Goal: Information Seeking & Learning: Learn about a topic

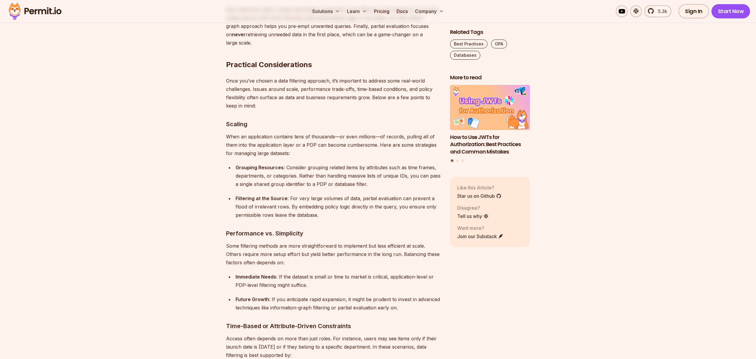
scroll to position [2343, 0]
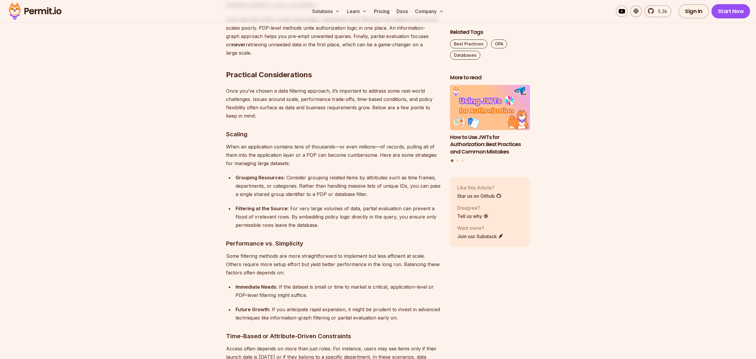
drag, startPoint x: 281, startPoint y: 255, endPoint x: 271, endPoint y: 257, distance: 10.1
drag, startPoint x: 274, startPoint y: 255, endPoint x: 303, endPoint y: 255, distance: 28.8
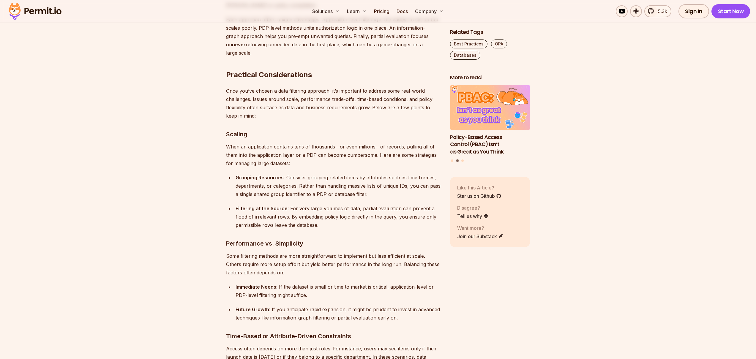
drag, startPoint x: 285, startPoint y: 254, endPoint x: 280, endPoint y: 254, distance: 4.5
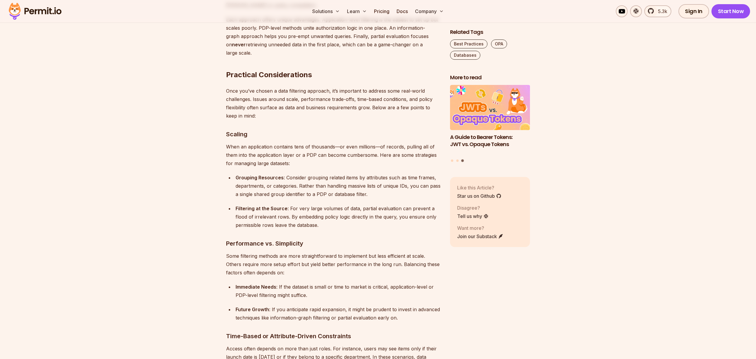
drag, startPoint x: 243, startPoint y: 230, endPoint x: 352, endPoint y: 236, distance: 108.5
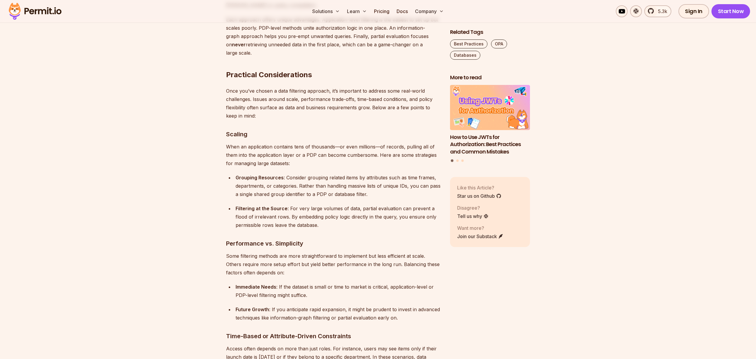
copy code "department = 'Design' AND launch_date <= CURRENT_DATE + INTERVAL '180 days'"
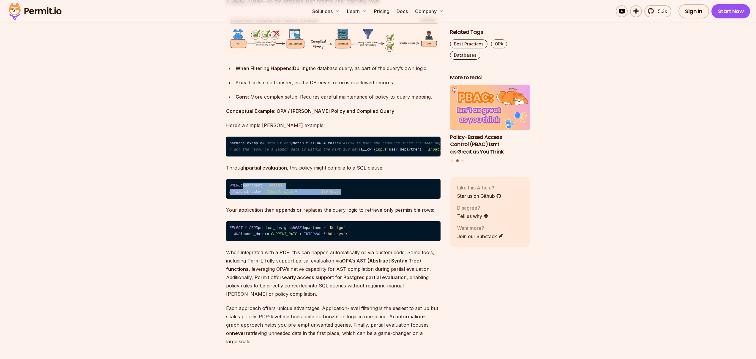
scroll to position [2149, 0]
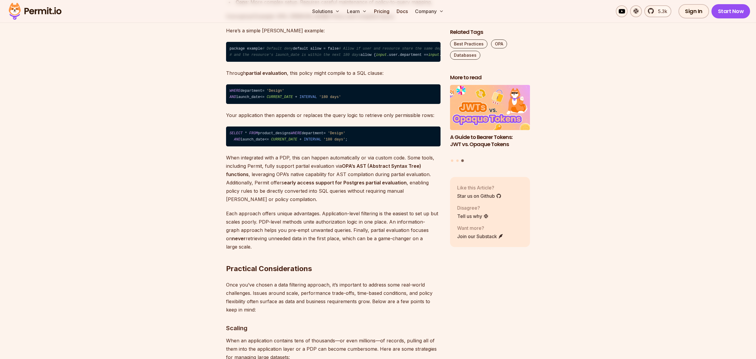
drag, startPoint x: 266, startPoint y: 167, endPoint x: 309, endPoint y: 167, distance: 43.1
drag, startPoint x: 326, startPoint y: 166, endPoint x: 366, endPoint y: 167, distance: 39.8
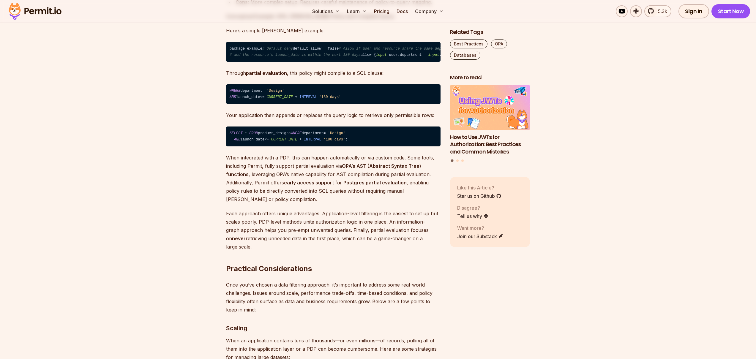
drag, startPoint x: 363, startPoint y: 167, endPoint x: 323, endPoint y: 169, distance: 40.2
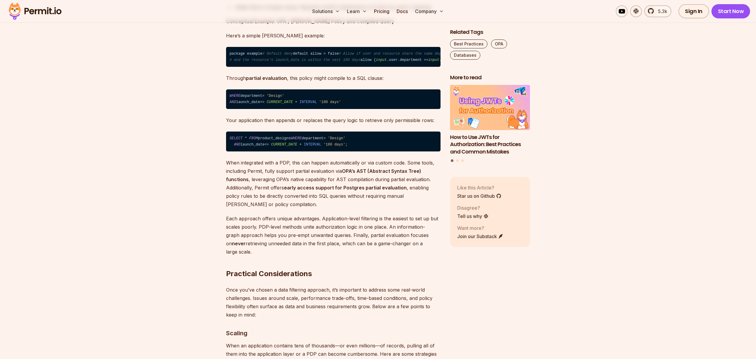
scroll to position [2149, 0]
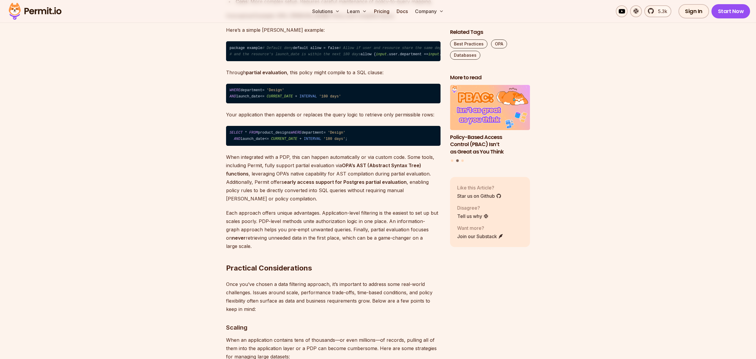
drag, startPoint x: 263, startPoint y: 174, endPoint x: 262, endPoint y: 183, distance: 9.0
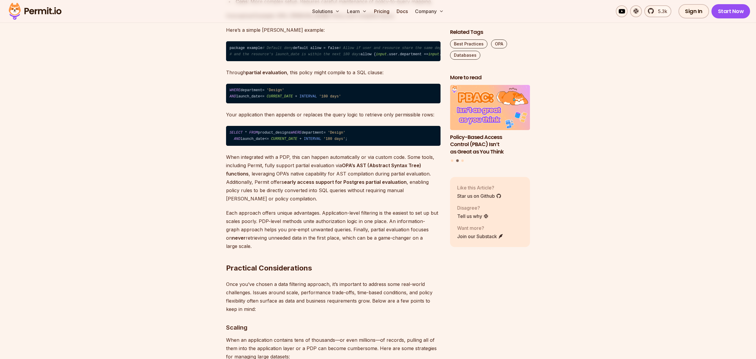
copy p "The PDP can compile policy rules into a conditional expression—like a WHERE cla…"
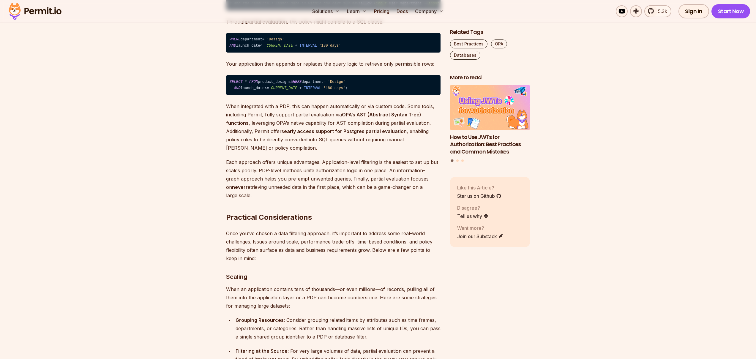
scroll to position [2272, 0]
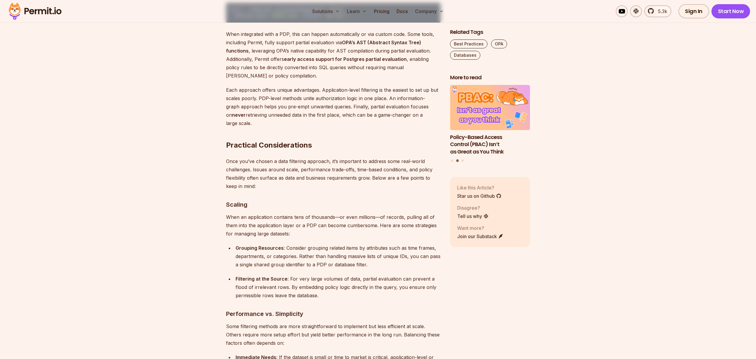
drag, startPoint x: 299, startPoint y: 258, endPoint x: 280, endPoint y: 253, distance: 19.5
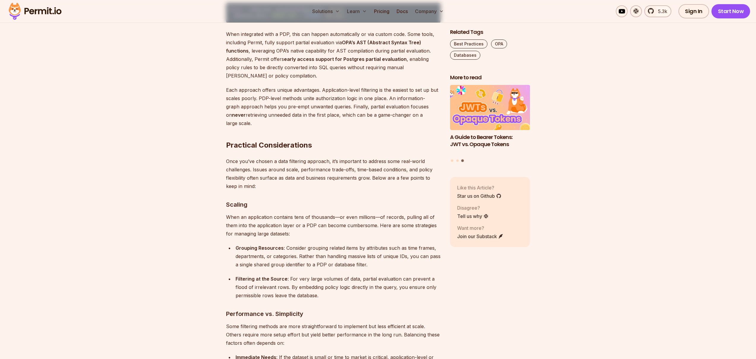
drag, startPoint x: 308, startPoint y: 251, endPoint x: 340, endPoint y: 252, distance: 31.8
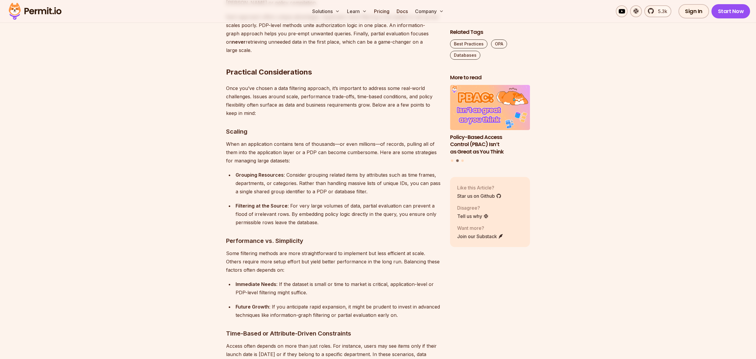
scroll to position [2349, 0]
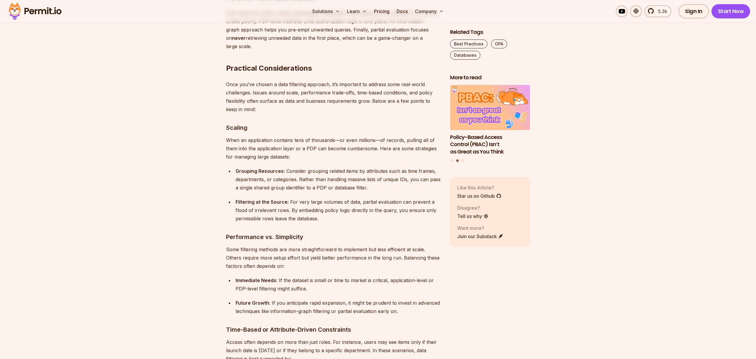
drag, startPoint x: 234, startPoint y: 220, endPoint x: 233, endPoint y: 226, distance: 5.9
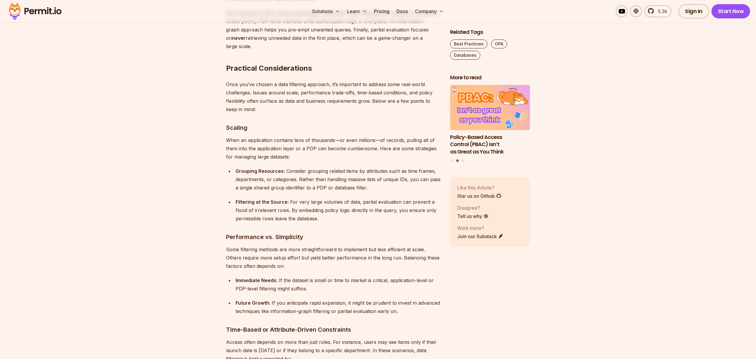
drag, startPoint x: 239, startPoint y: 189, endPoint x: 229, endPoint y: 145, distance: 45.4
drag, startPoint x: 239, startPoint y: 189, endPoint x: 229, endPoint y: 170, distance: 22.0
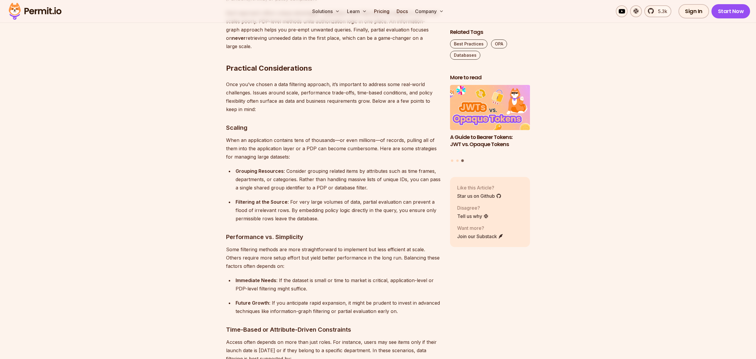
copy code "allow { input .user.department == input .resource.department input .resource.la…"
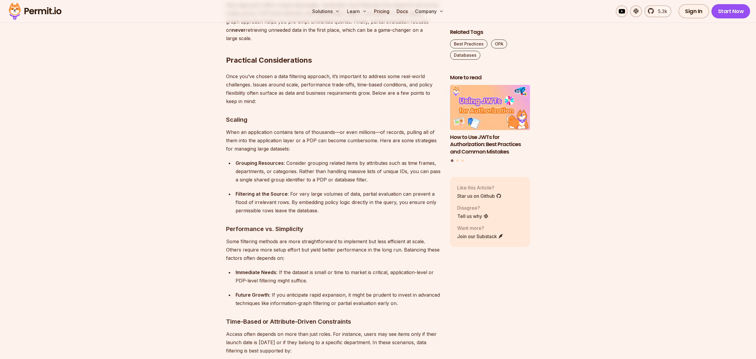
scroll to position [2364, 0]
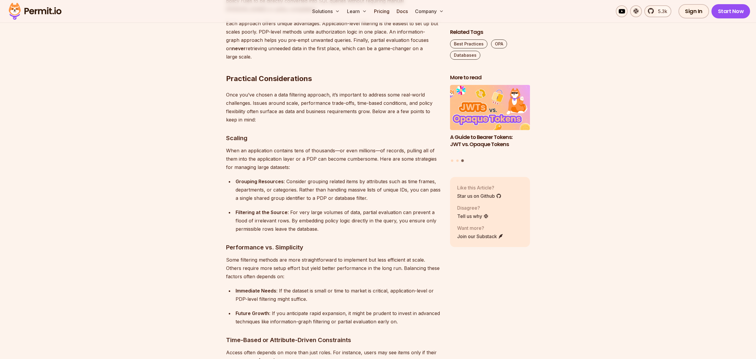
scroll to position [2454, 0]
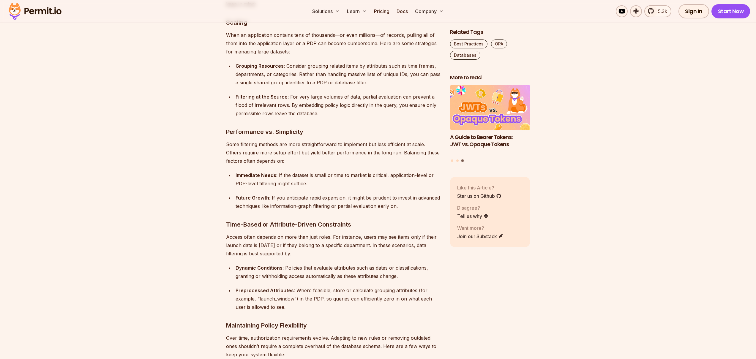
drag, startPoint x: 294, startPoint y: 143, endPoint x: 302, endPoint y: 143, distance: 8.6
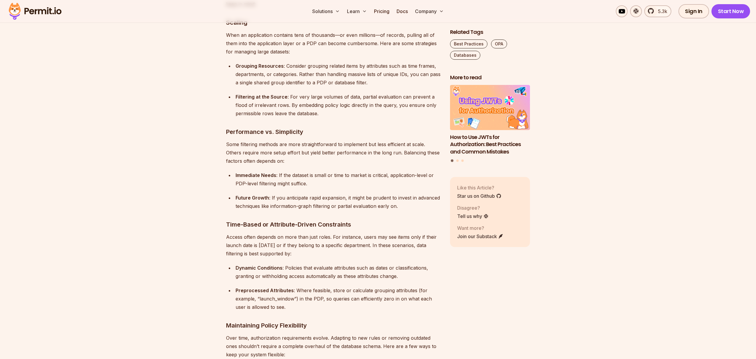
drag, startPoint x: 262, startPoint y: 144, endPoint x: 296, endPoint y: 143, distance: 33.6
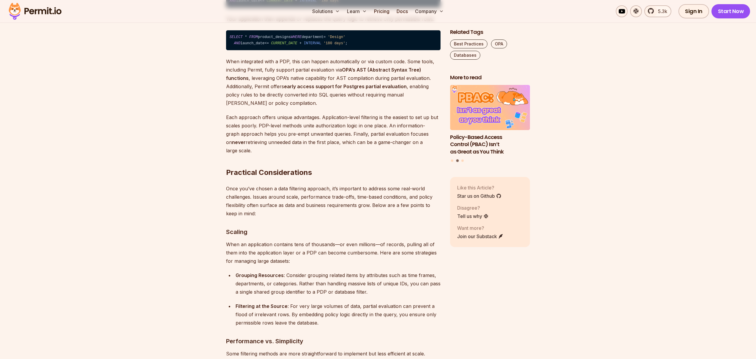
scroll to position [2245, 0]
drag, startPoint x: 292, startPoint y: 78, endPoint x: 306, endPoint y: 79, distance: 13.7
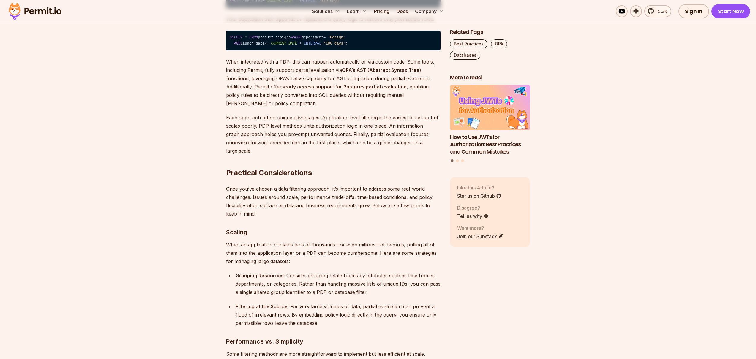
drag, startPoint x: 302, startPoint y: 87, endPoint x: 392, endPoint y: 93, distance: 89.6
drag, startPoint x: 370, startPoint y: 88, endPoint x: 365, endPoint y: 88, distance: 5.0
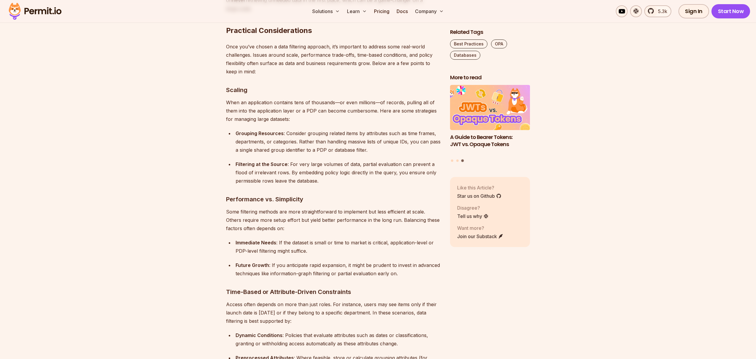
scroll to position [2393, 0]
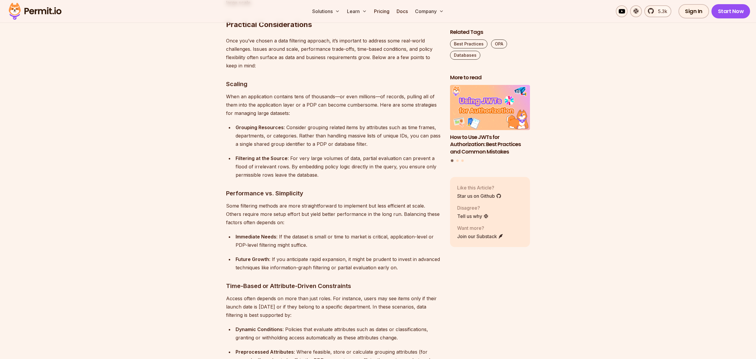
drag, startPoint x: 286, startPoint y: 295, endPoint x: 219, endPoint y: 252, distance: 78.8
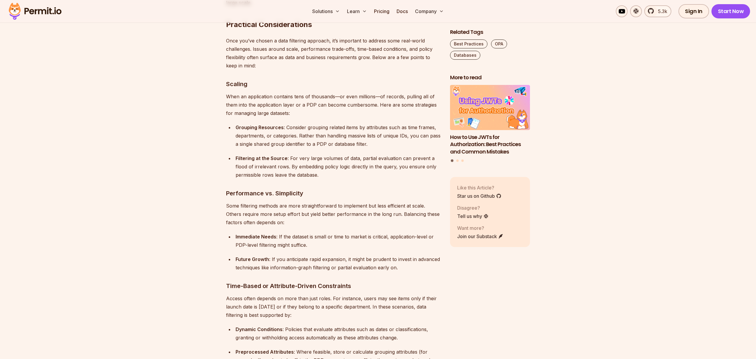
drag, startPoint x: 285, startPoint y: 254, endPoint x: 331, endPoint y: 254, distance: 45.7
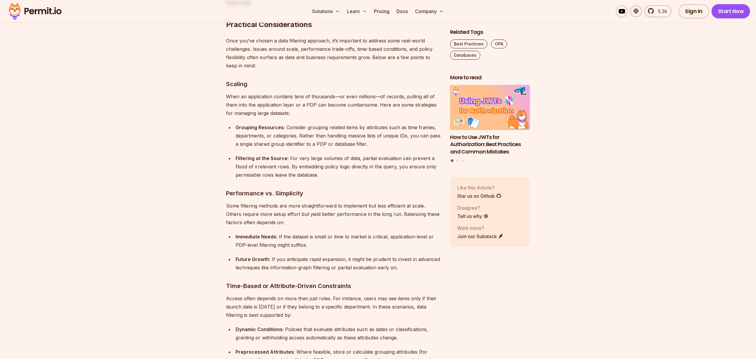
drag, startPoint x: 255, startPoint y: 278, endPoint x: 285, endPoint y: 297, distance: 35.3
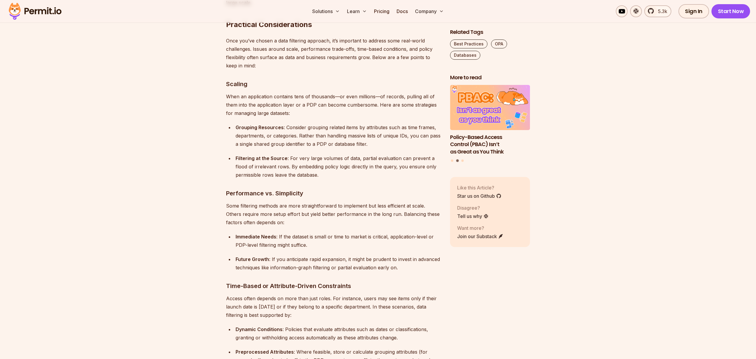
drag, startPoint x: 287, startPoint y: 309, endPoint x: 304, endPoint y: 309, distance: 16.6
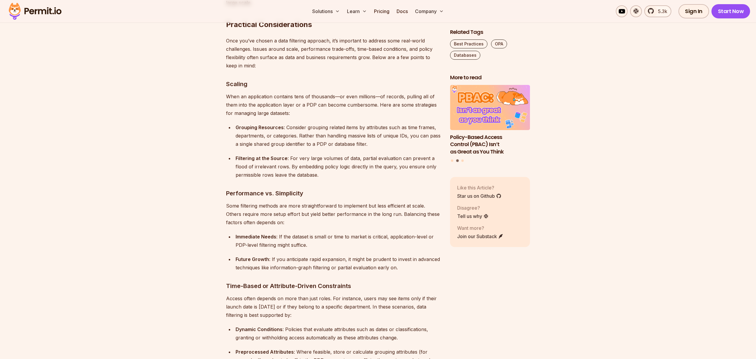
drag, startPoint x: 311, startPoint y: 309, endPoint x: 279, endPoint y: 309, distance: 31.8
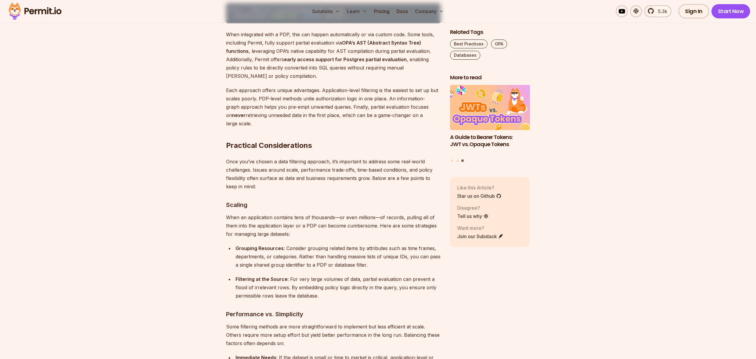
scroll to position [2255, 0]
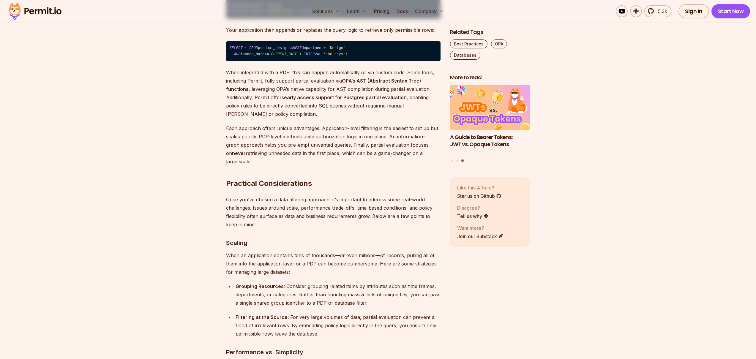
scroll to position [2205, 0]
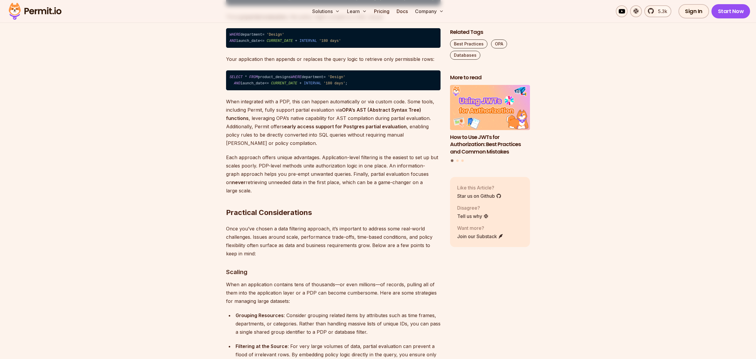
drag, startPoint x: 265, startPoint y: 118, endPoint x: 261, endPoint y: 127, distance: 9.5
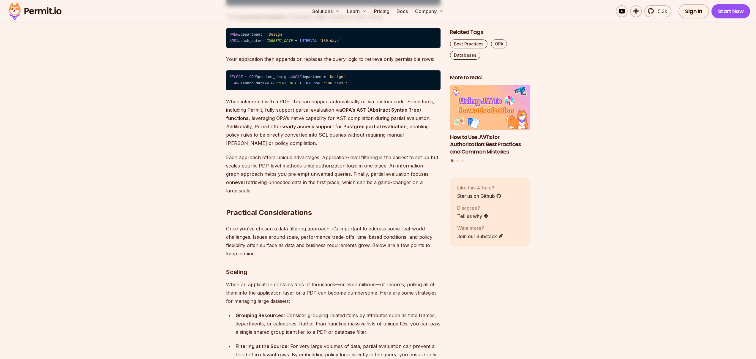
copy p "The PDP can compile policy rules into a conditional expression—like a WHERE cla…"
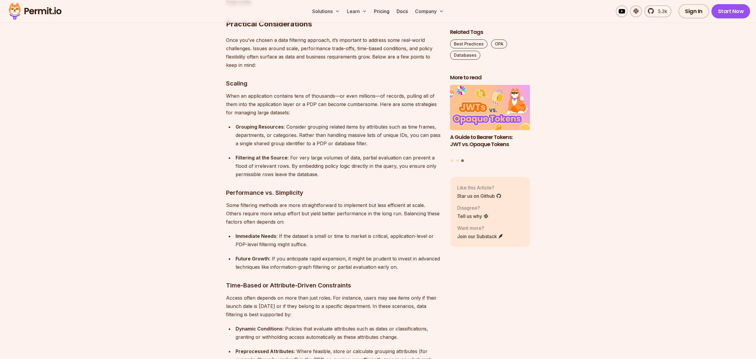
scroll to position [2394, 0]
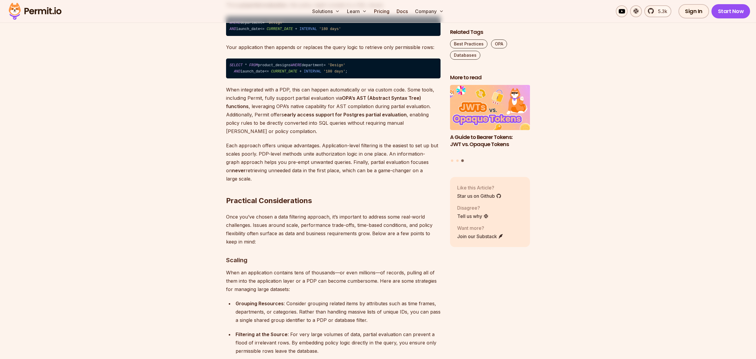
scroll to position [2216, 0]
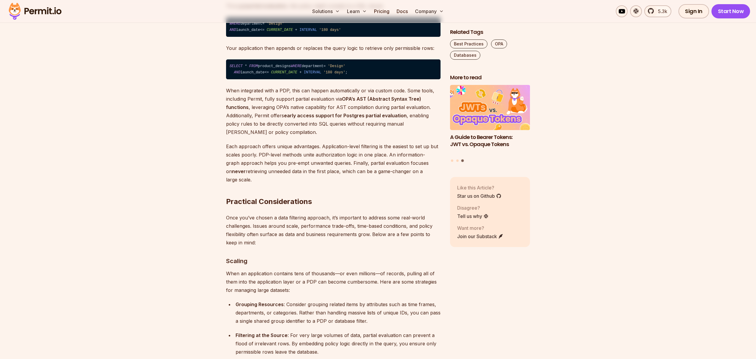
drag, startPoint x: 294, startPoint y: 108, endPoint x: 338, endPoint y: 108, distance: 44.5
drag, startPoint x: 356, startPoint y: 107, endPoint x: 328, endPoint y: 108, distance: 28.2
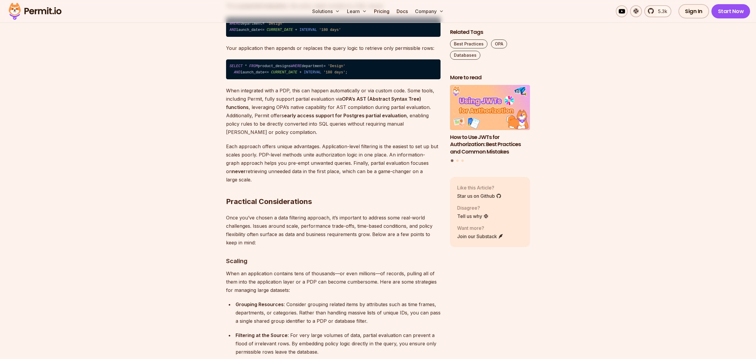
drag, startPoint x: 272, startPoint y: 108, endPoint x: 261, endPoint y: 117, distance: 14.1
copy p "PDP can compile policy rules into a conditional expression—like a WHERE clause"
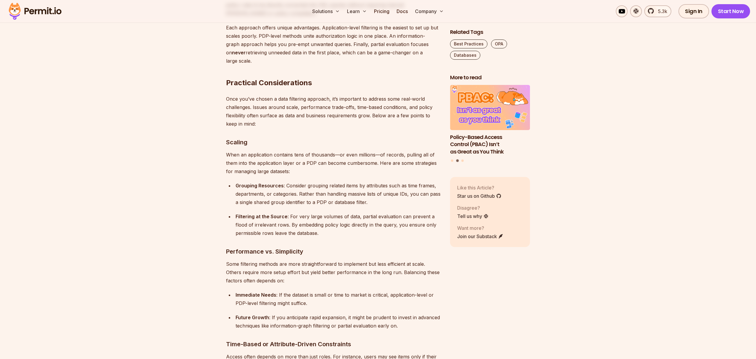
scroll to position [2335, 0]
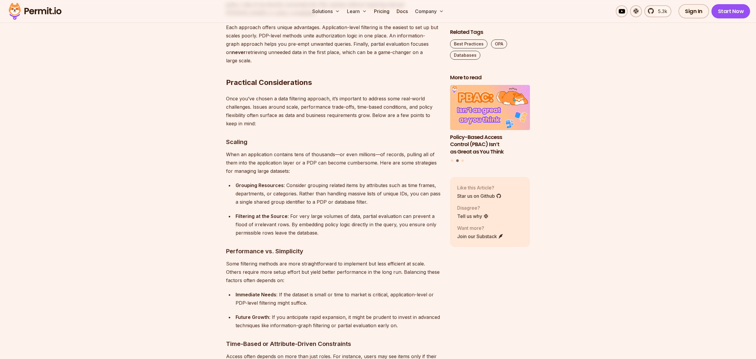
drag, startPoint x: 238, startPoint y: 262, endPoint x: 434, endPoint y: 262, distance: 196.3
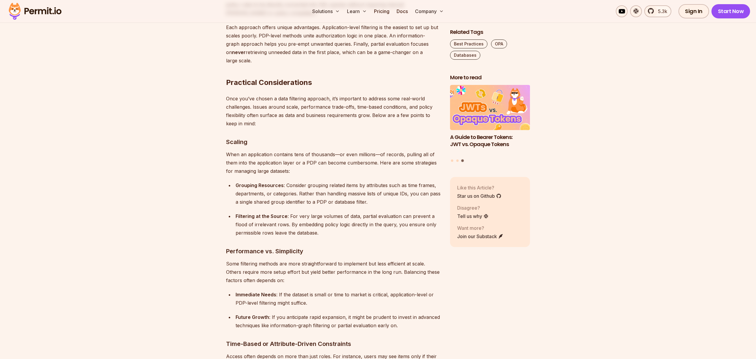
copy p "application then appends or replaces the query logic to retrieve only permissib…"
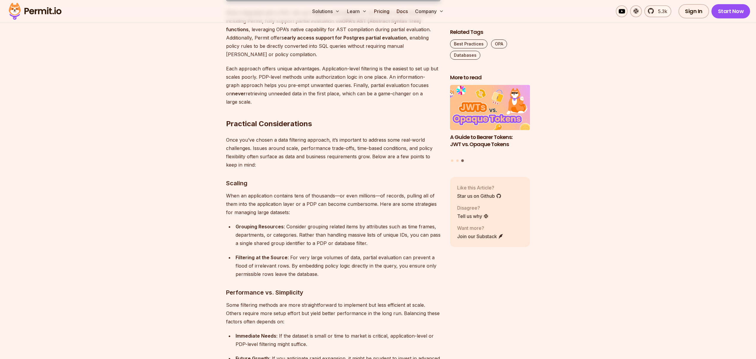
scroll to position [2293, 0]
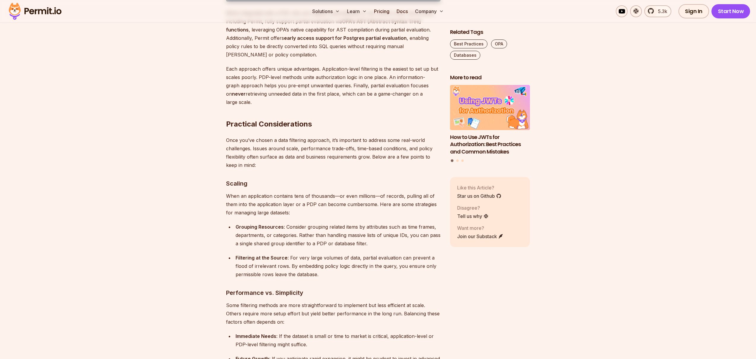
drag, startPoint x: 354, startPoint y: 105, endPoint x: 426, endPoint y: 108, distance: 71.6
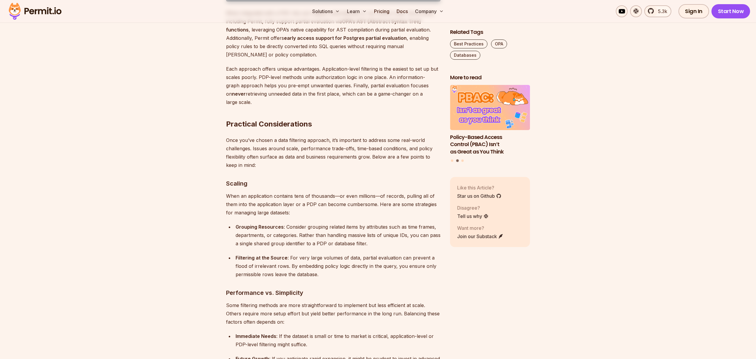
copy div "as part of the query’s own logic"
